Goal: Information Seeking & Learning: Learn about a topic

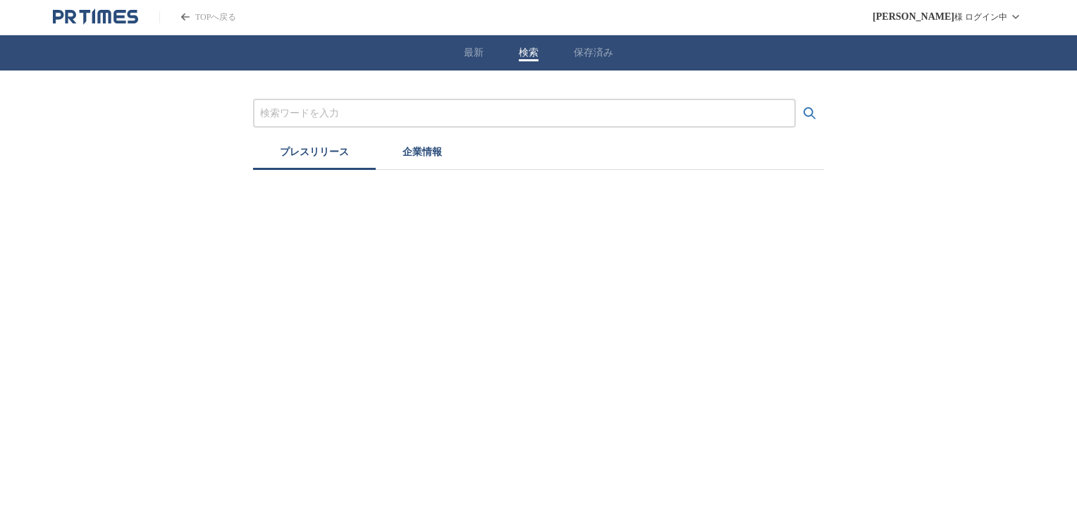
click at [528, 51] on button "検索" at bounding box center [529, 53] width 20 height 13
click at [358, 114] on input "プレスリリースおよび企業を検索する" at bounding box center [524, 114] width 529 height 16
type input "セメント"
click at [806, 111] on icon "検索する" at bounding box center [809, 113] width 17 height 17
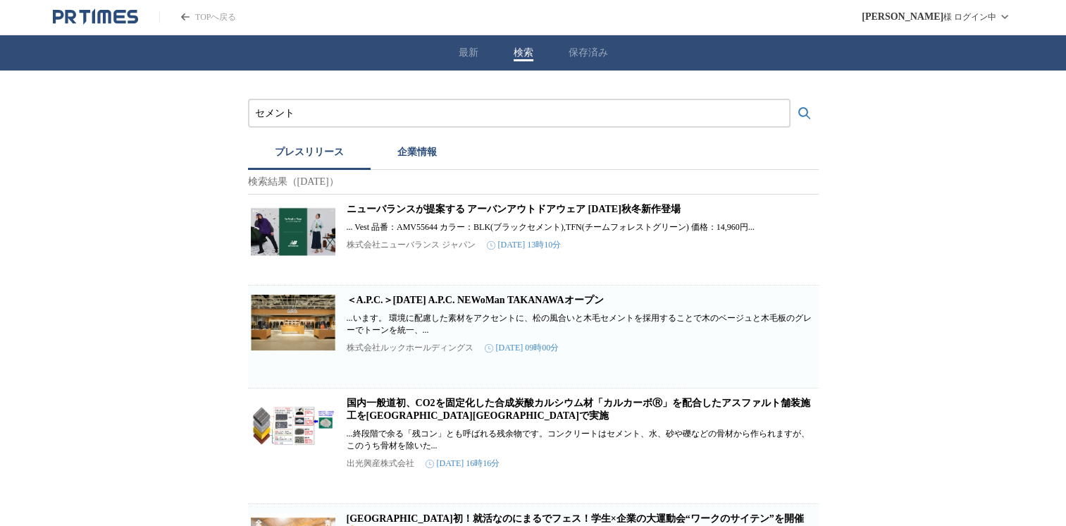
drag, startPoint x: 306, startPoint y: 111, endPoint x: 183, endPoint y: 133, distance: 124.6
click at [271, 117] on input "プレスリリースおよび企業を検索する" at bounding box center [519, 114] width 529 height 16
type input "コンクリート"
click at [801, 108] on icon "検索する" at bounding box center [805, 113] width 12 height 12
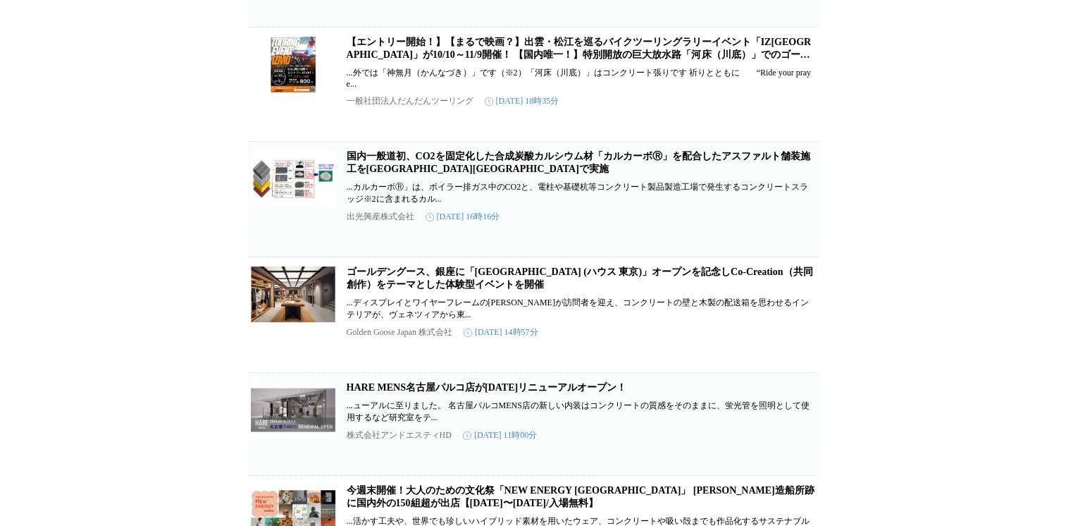
scroll to position [423, 0]
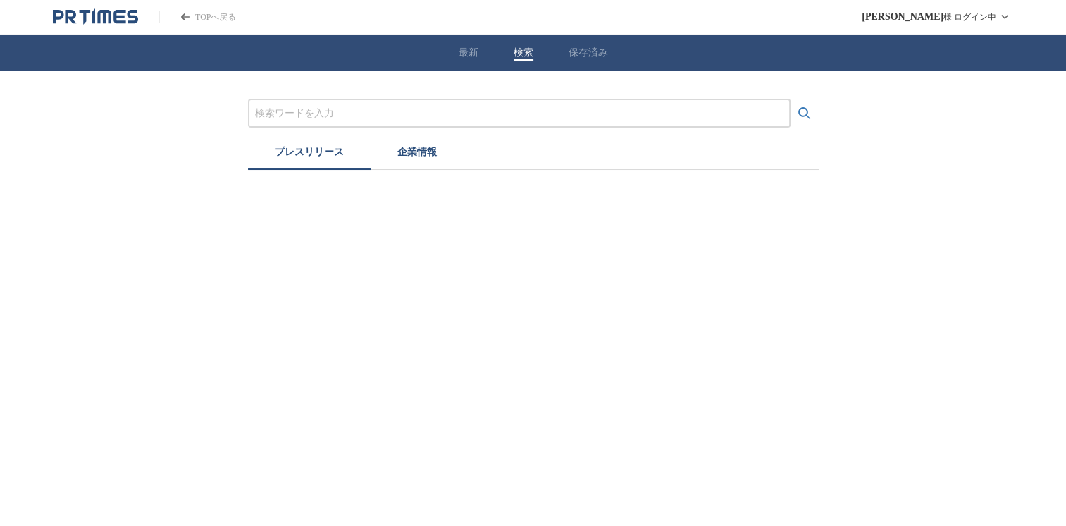
click at [518, 55] on div "最新 検索 保存済み" at bounding box center [533, 52] width 1066 height 35
click at [319, 114] on input "プレスリリースおよび企業を検索する" at bounding box center [524, 114] width 529 height 16
type input "防草ブロック"
click at [809, 110] on icon "検索する" at bounding box center [809, 113] width 17 height 17
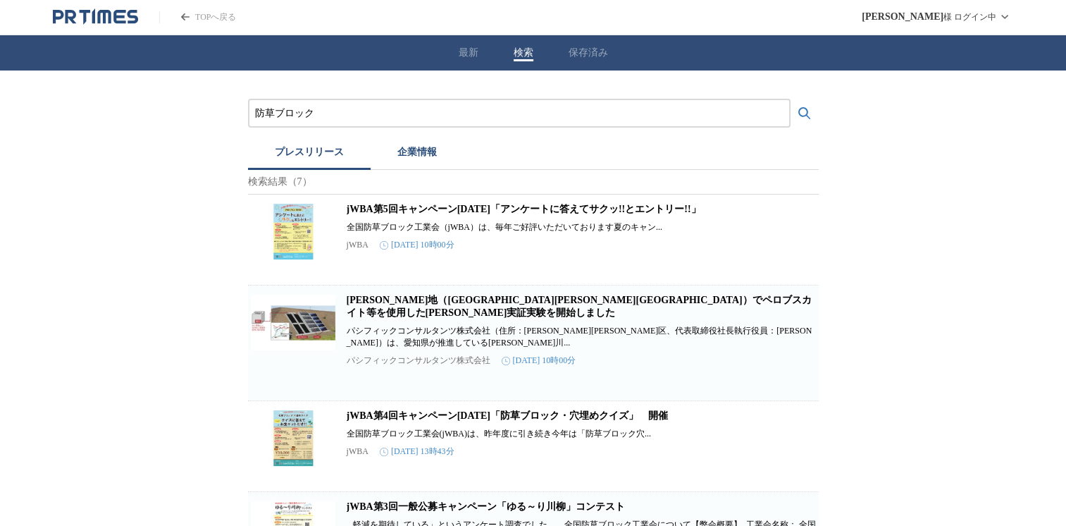
click at [510, 214] on link "jWBA第5回キャンペーン[DATE]「アンケートに答えてサクッ!!とエントリー!!」" at bounding box center [524, 209] width 355 height 11
